Goal: Register for event/course

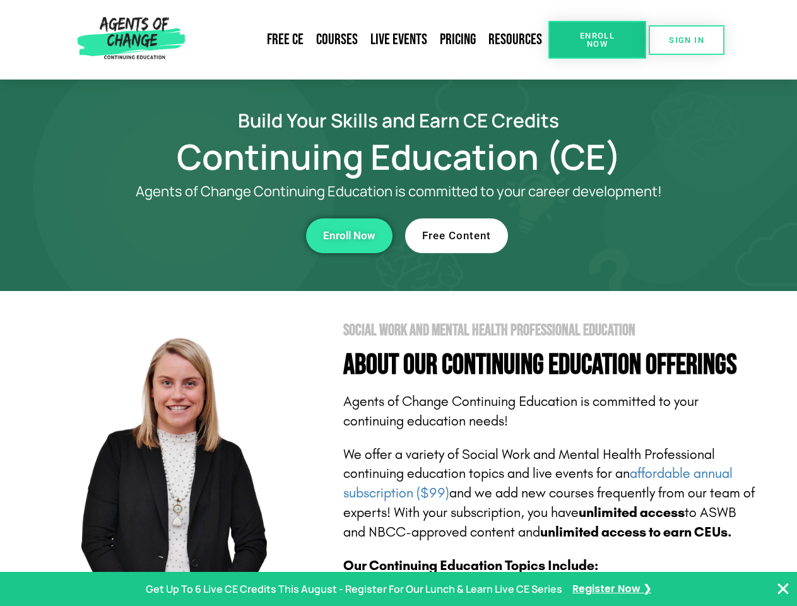
click at [398, 303] on section "Social Work and Mental Health Professional Education About Our Continuing Educa…" at bounding box center [398, 556] width 797 height 530
click at [597, 40] on span "Enroll Now" at bounding box center [597, 40] width 57 height 16
click at [687, 40] on span "SIGN IN" at bounding box center [686, 40] width 35 height 8
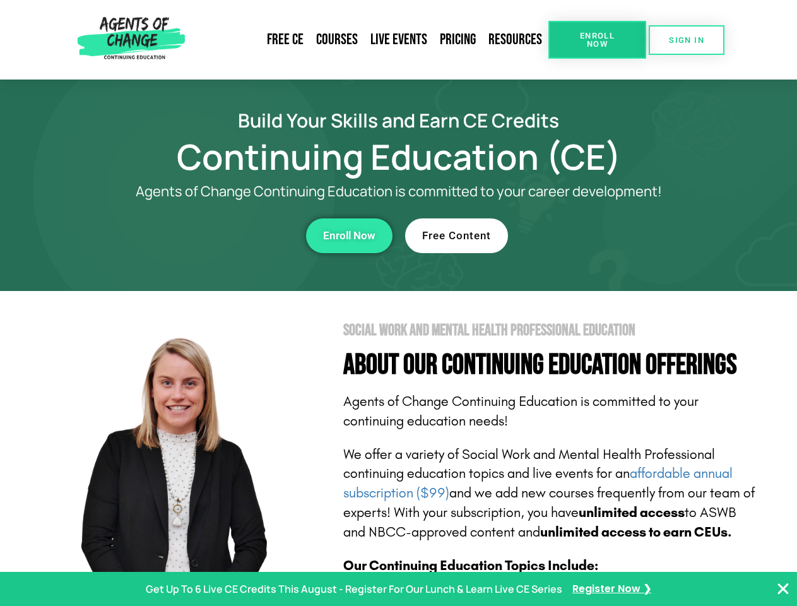
click at [219, 236] on div "Enroll Now" at bounding box center [218, 235] width 347 height 35
click at [349, 236] on span "Enroll Now" at bounding box center [349, 235] width 52 height 11
click at [579, 236] on div "Free Content" at bounding box center [578, 235] width 347 height 35
